Goal: Check status: Check status

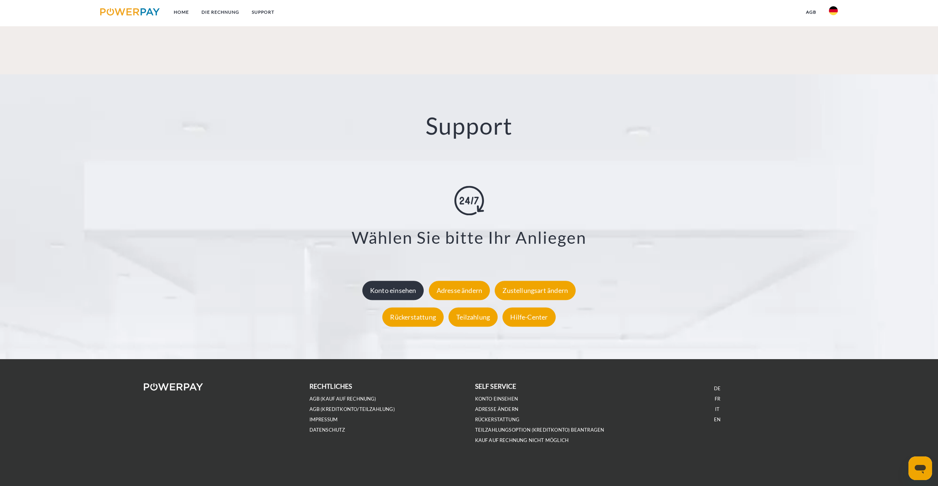
click at [395, 290] on div "Konto einsehen" at bounding box center [393, 290] width 62 height 19
click at [414, 289] on div "Konto einsehen" at bounding box center [393, 290] width 62 height 19
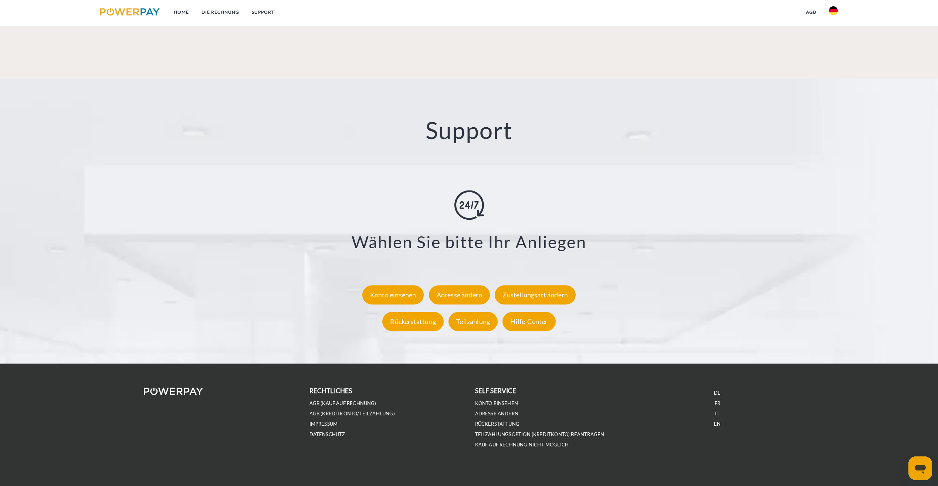
scroll to position [1280, 0]
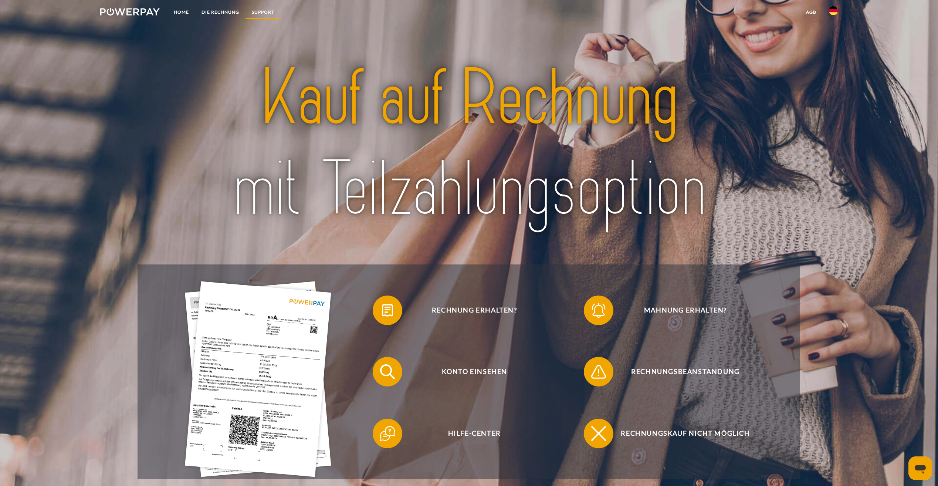
click at [260, 6] on link "SUPPORT" at bounding box center [262, 12] width 35 height 13
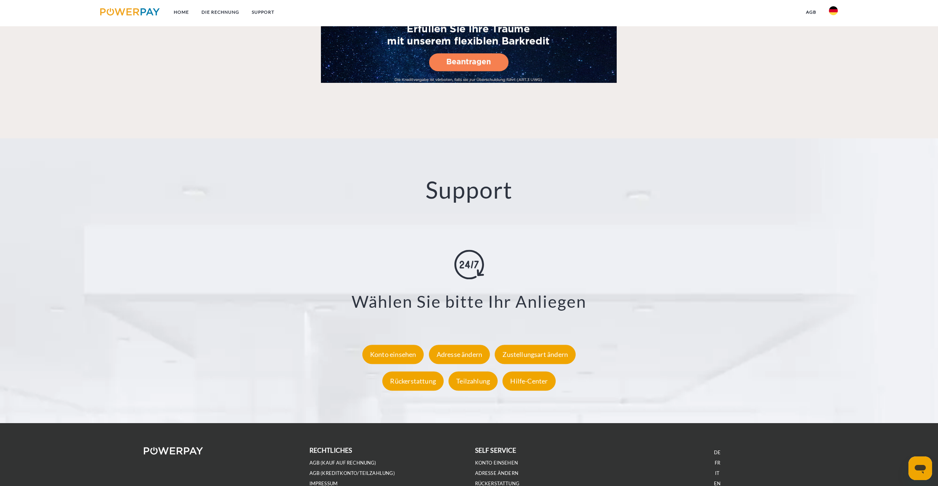
scroll to position [1280, 0]
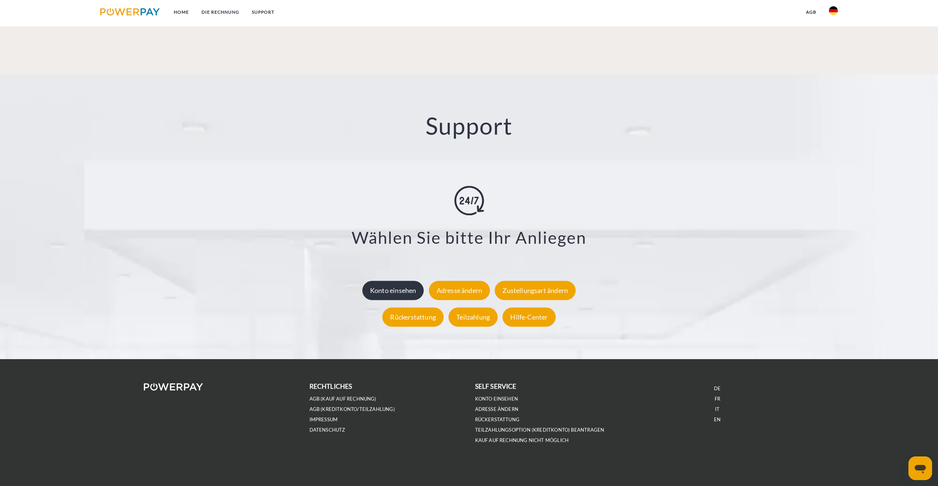
click at [396, 289] on div "Konto einsehen" at bounding box center [393, 290] width 62 height 19
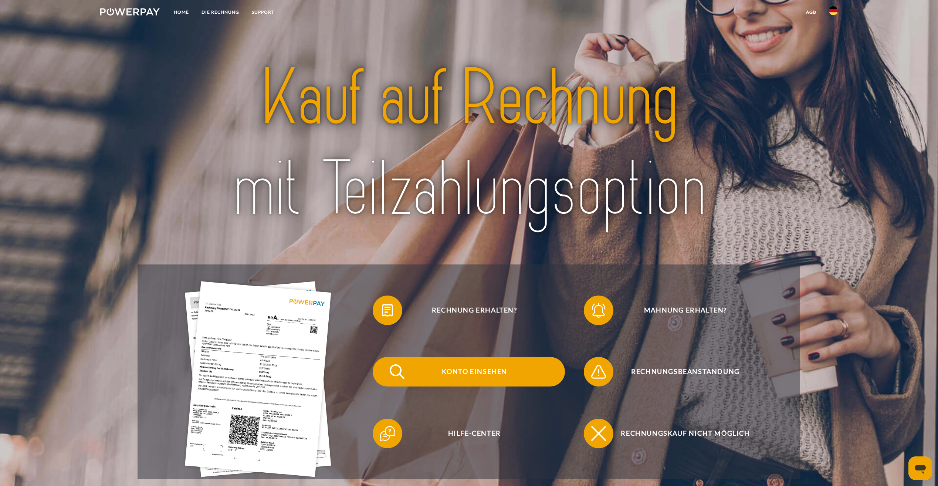
click at [474, 369] on span "Konto einsehen" at bounding box center [474, 372] width 181 height 30
